Goal: Communication & Community: Participate in discussion

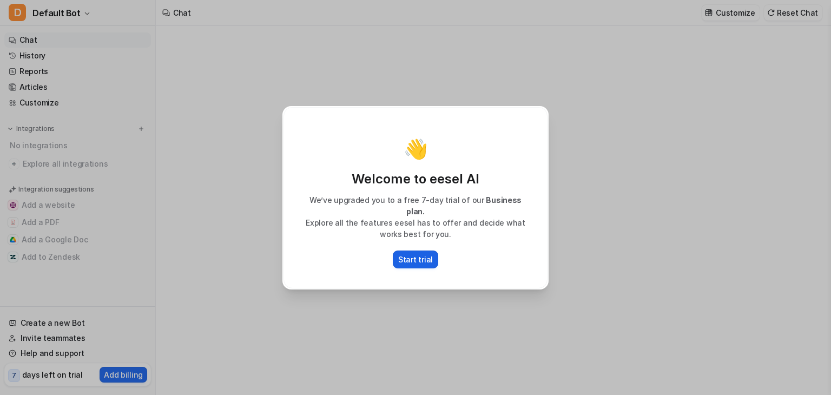
click at [425, 254] on p "Start trial" at bounding box center [415, 259] width 35 height 11
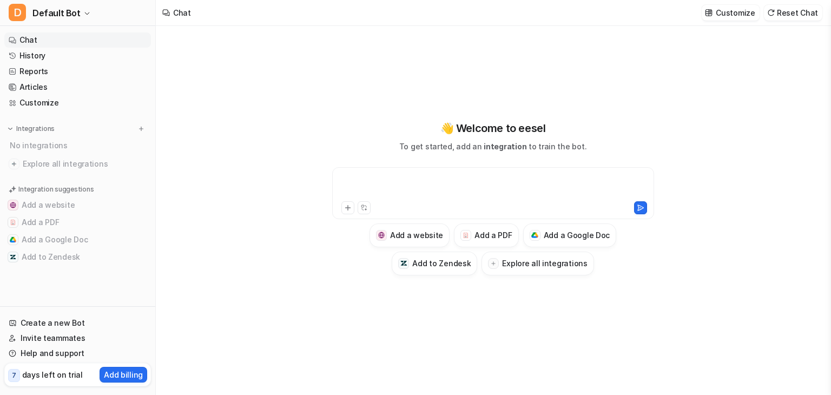
click at [446, 174] on div at bounding box center [493, 186] width 316 height 25
paste div
